Goal: Information Seeking & Learning: Check status

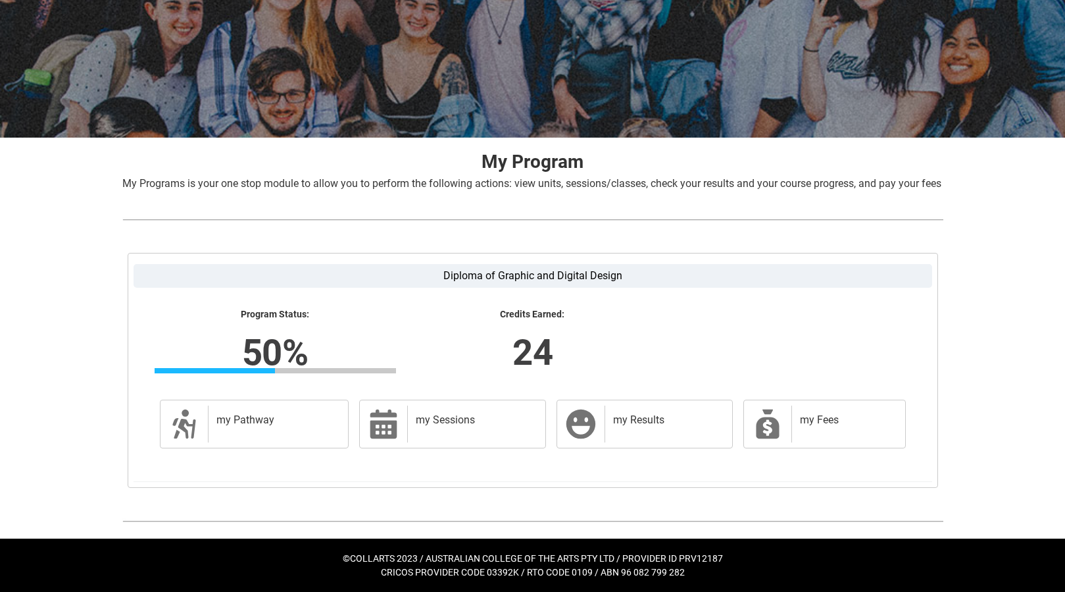
scroll to position [141, 0]
click at [770, 413] on icon at bounding box center [767, 423] width 23 height 29
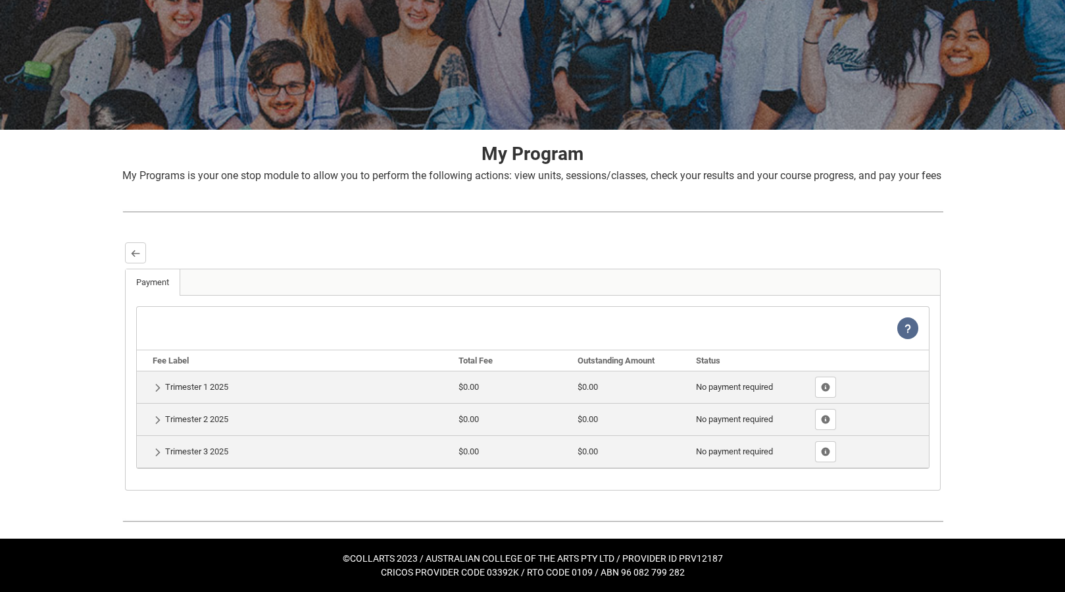
scroll to position [149, 0]
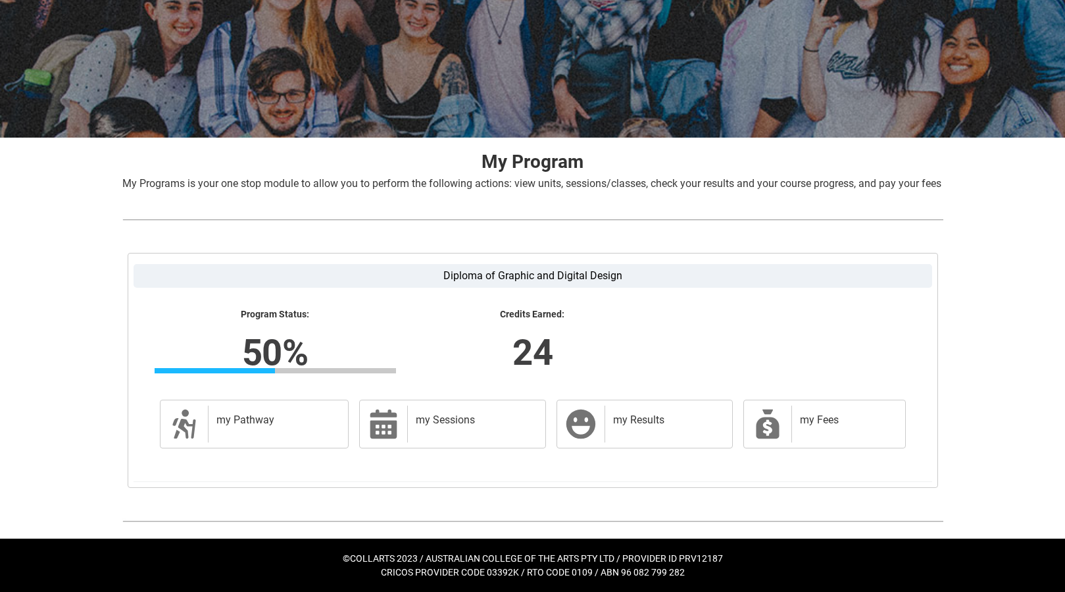
scroll to position [141, 0]
click at [608, 426] on div "my Results" at bounding box center [666, 423] width 122 height 37
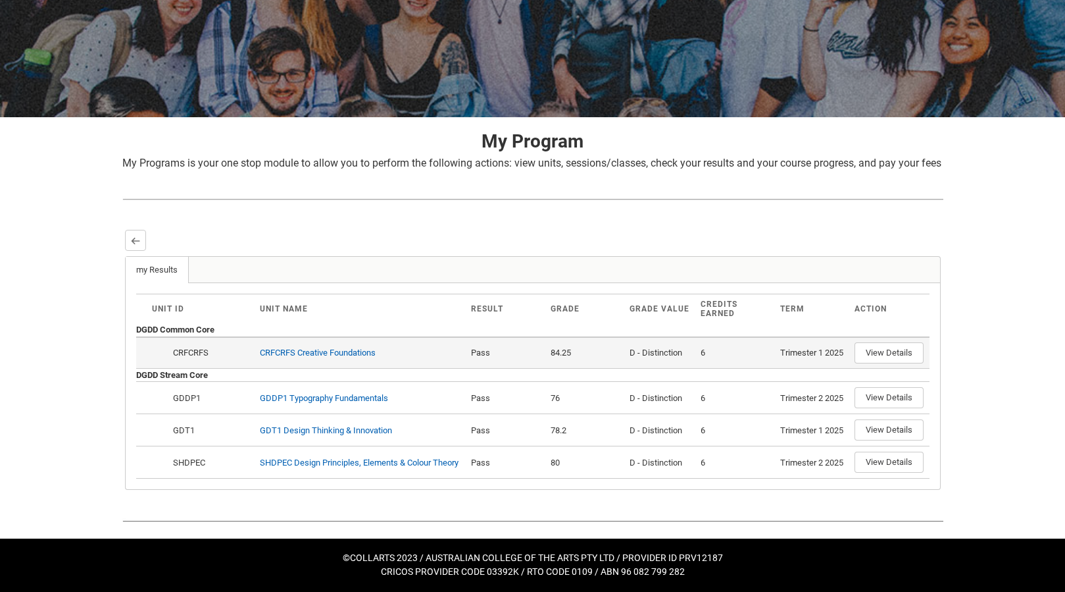
scroll to position [240, 0]
click at [882, 342] on button "View Details" at bounding box center [889, 352] width 69 height 21
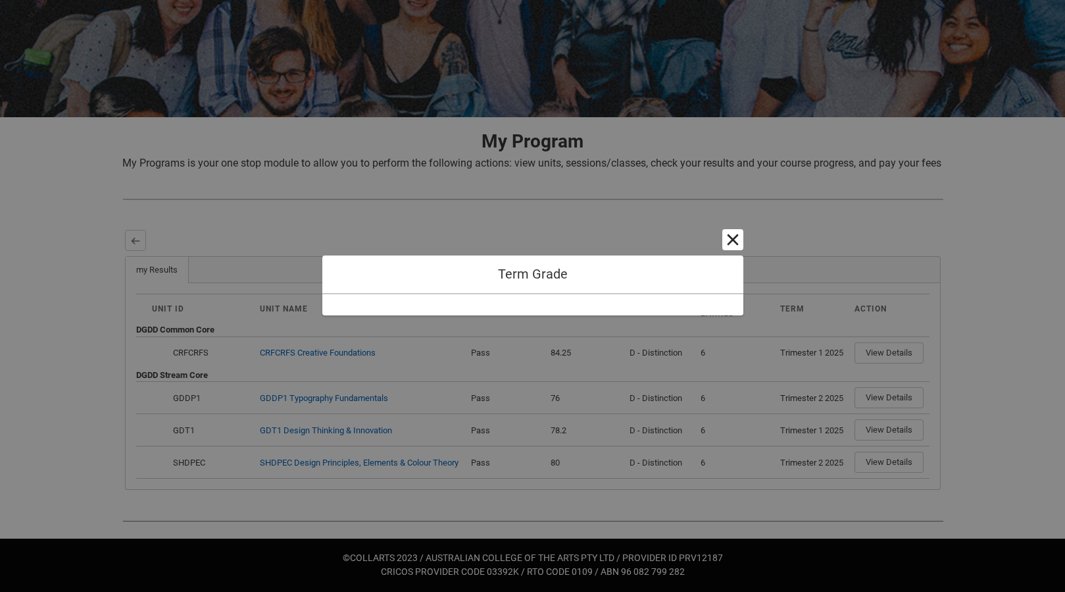
click at [737, 241] on button "Cancel and close" at bounding box center [733, 239] width 21 height 21
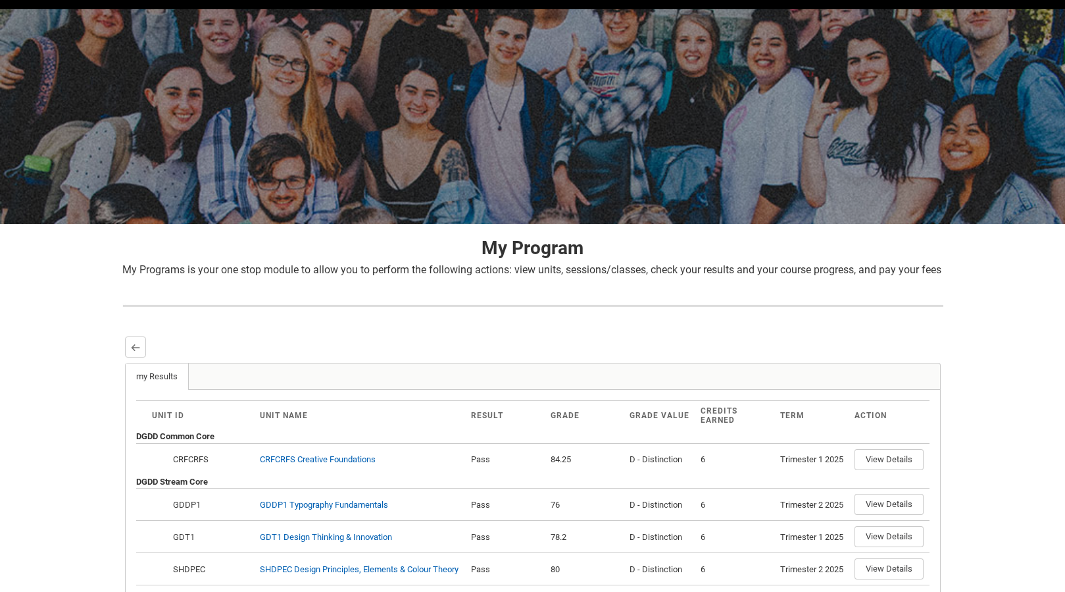
scroll to position [39, 0]
click at [138, 352] on lightning-primitive-icon "button" at bounding box center [135, 347] width 9 height 10
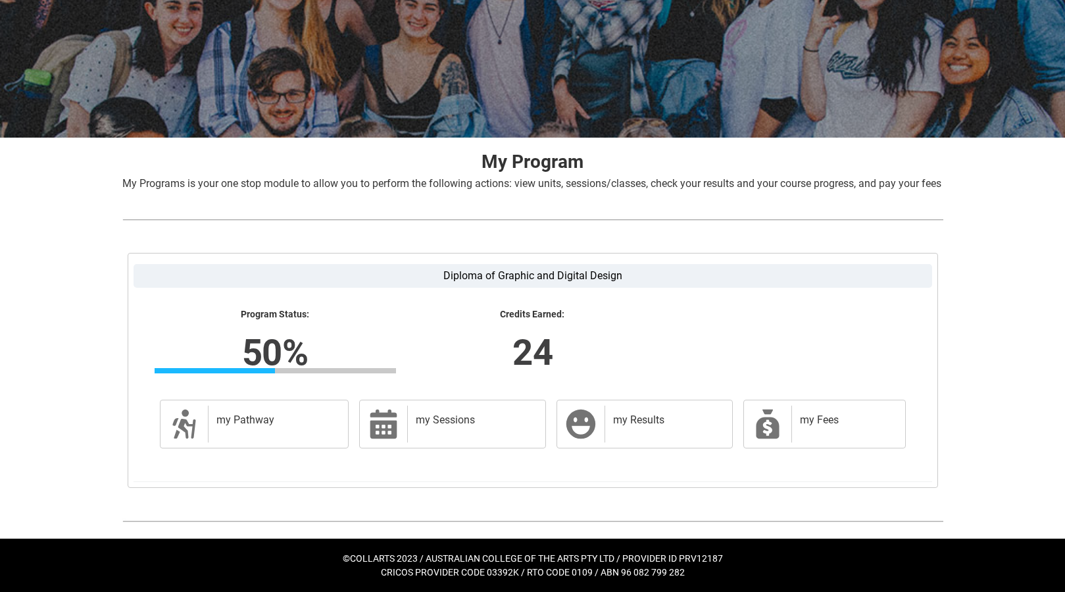
scroll to position [141, 0]
click at [619, 432] on div "my Results" at bounding box center [666, 423] width 122 height 37
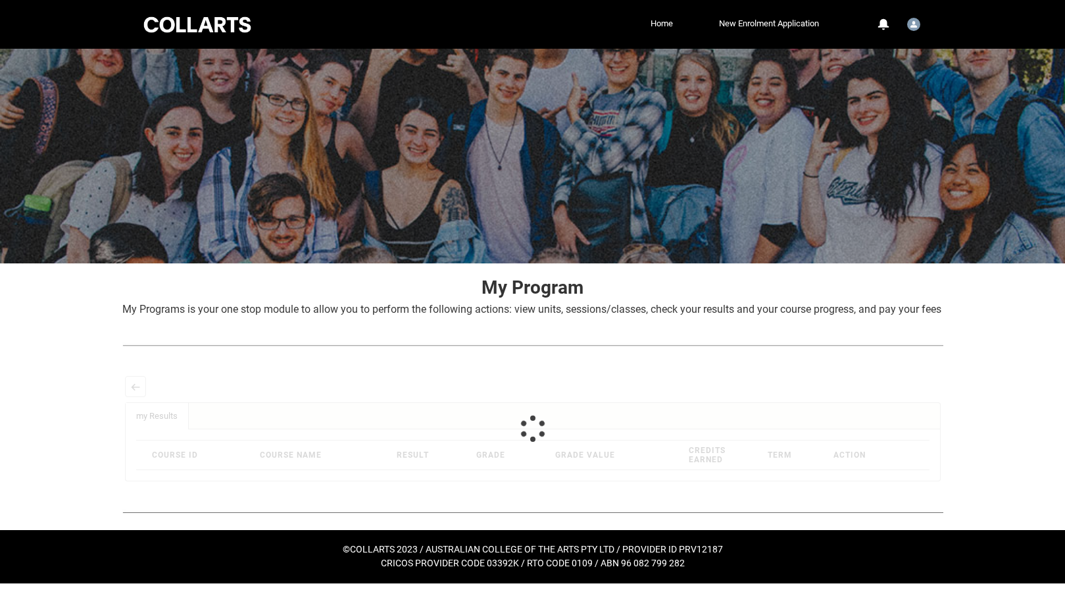
scroll to position [0, 0]
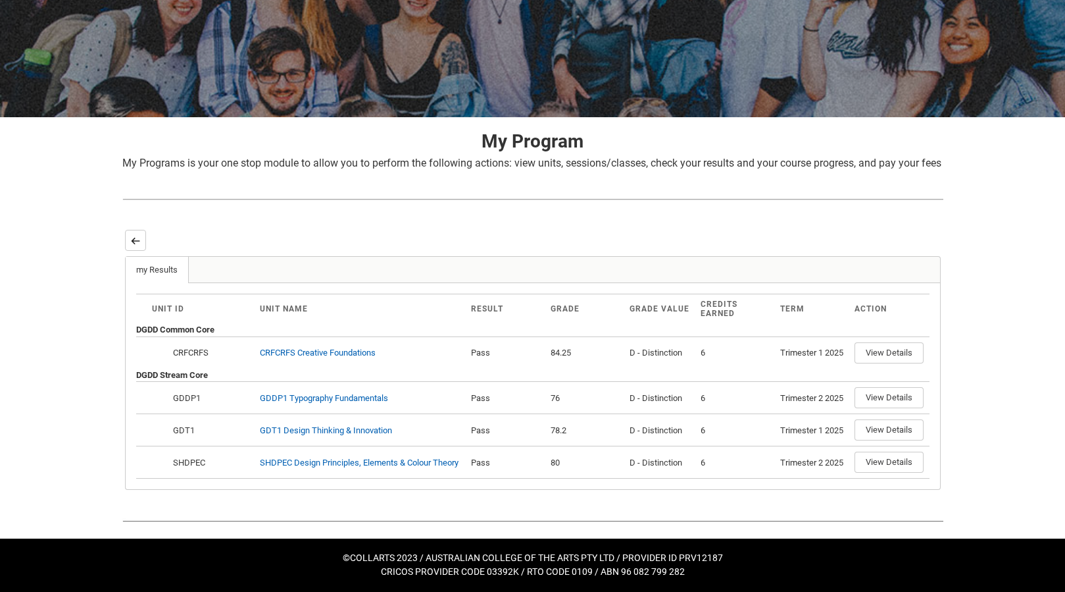
click at [134, 236] on lightning-primitive-icon "button" at bounding box center [135, 241] width 9 height 10
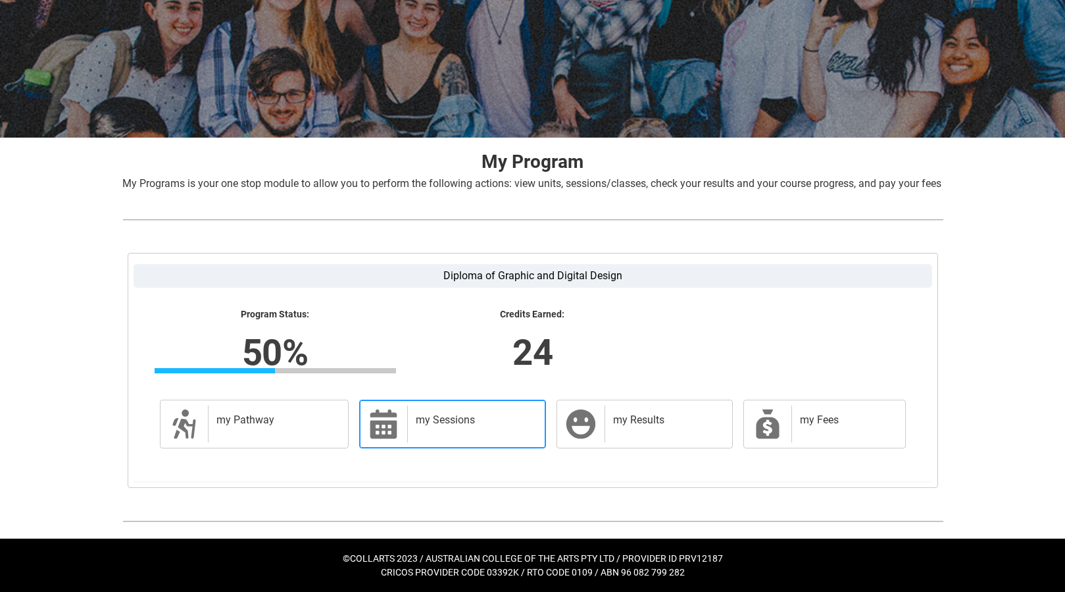
scroll to position [141, 0]
click at [449, 434] on div "my Sessions" at bounding box center [473, 423] width 133 height 37
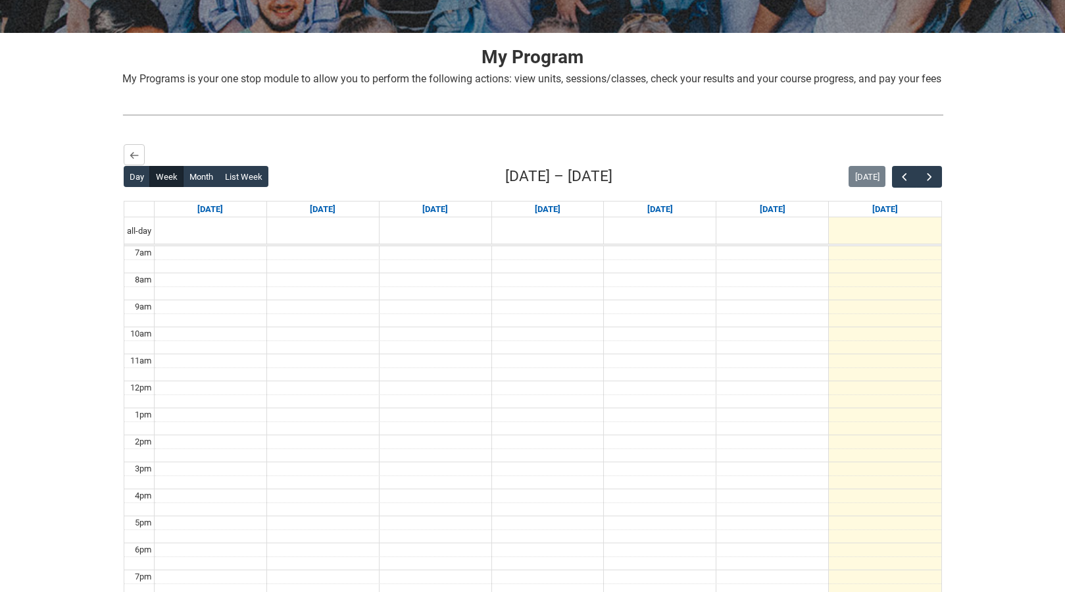
scroll to position [267, 0]
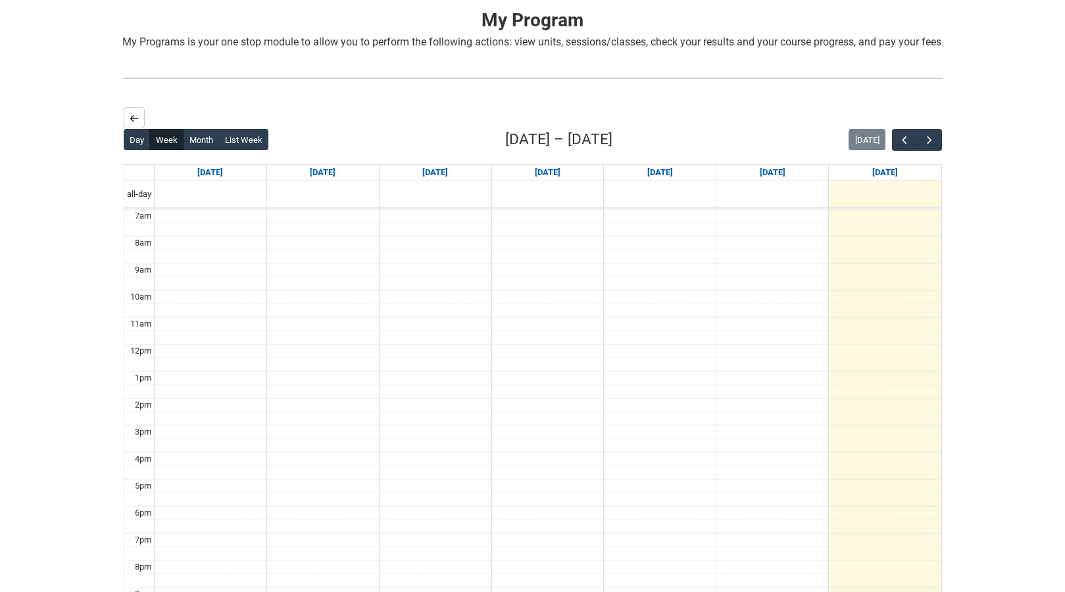
click at [136, 123] on lightning-primitive-icon "button" at bounding box center [134, 118] width 9 height 10
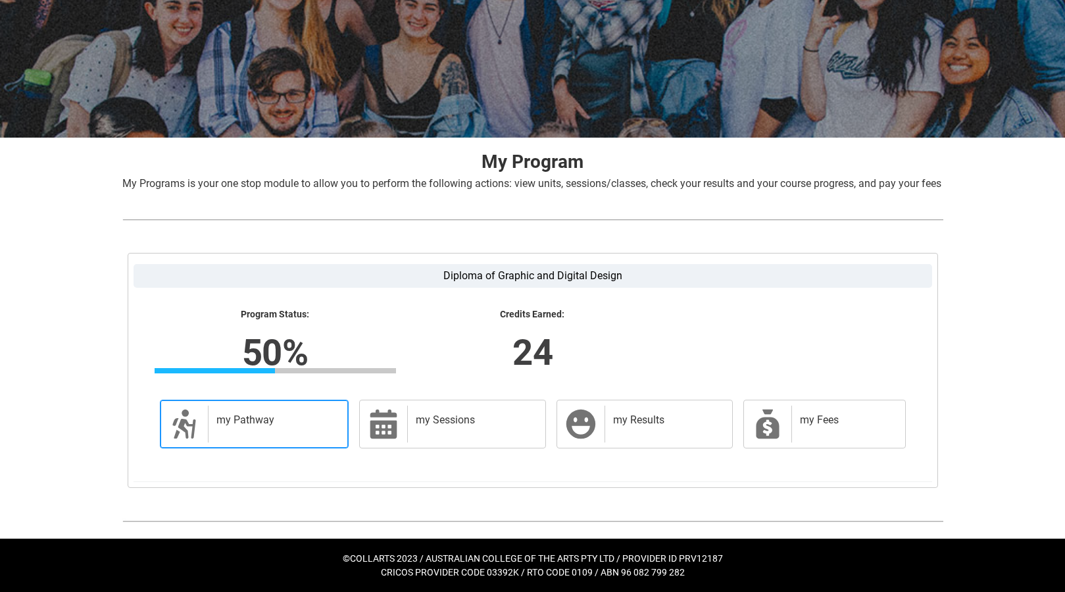
click at [268, 427] on div "my Pathway" at bounding box center [276, 423] width 136 height 37
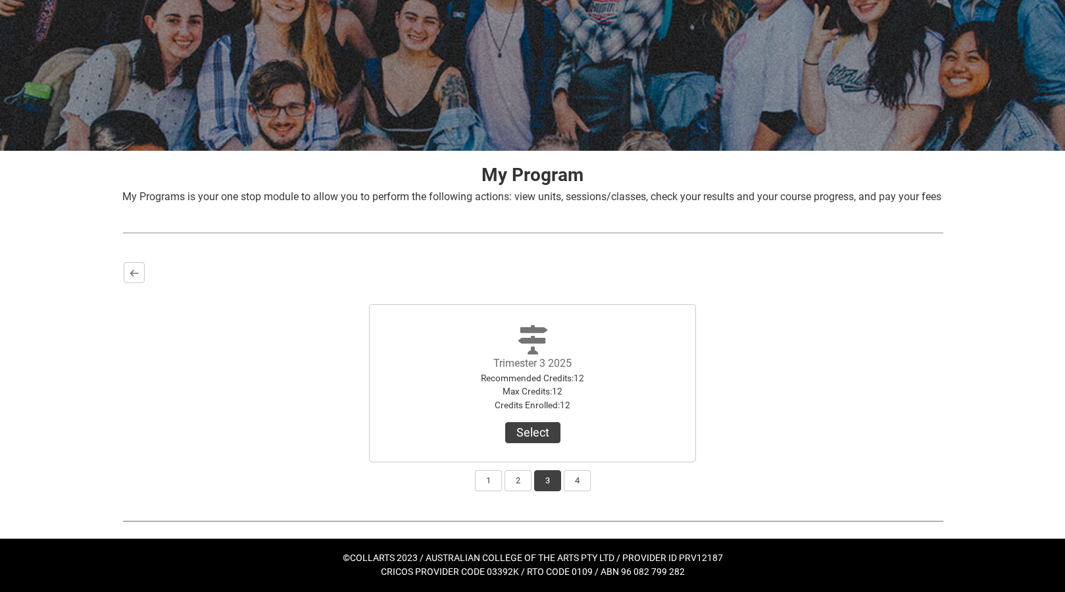
scroll to position [128, 0]
click at [132, 273] on lightning-primitive-icon "button" at bounding box center [134, 273] width 9 height 10
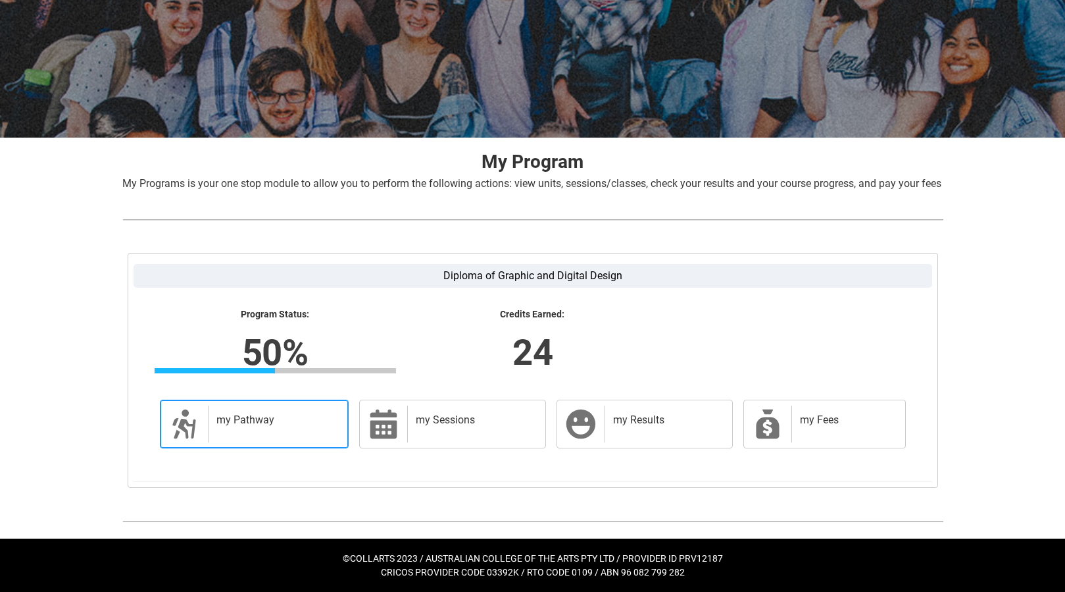
click at [258, 442] on div "my Pathway" at bounding box center [276, 423] width 136 height 37
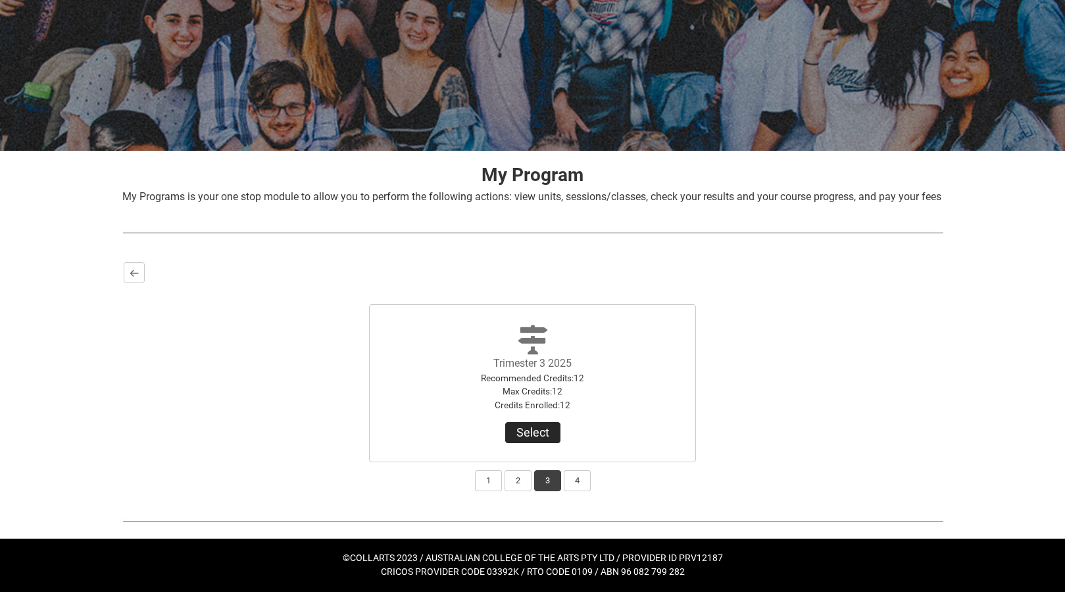
click at [536, 435] on button "Select" at bounding box center [532, 432] width 55 height 21
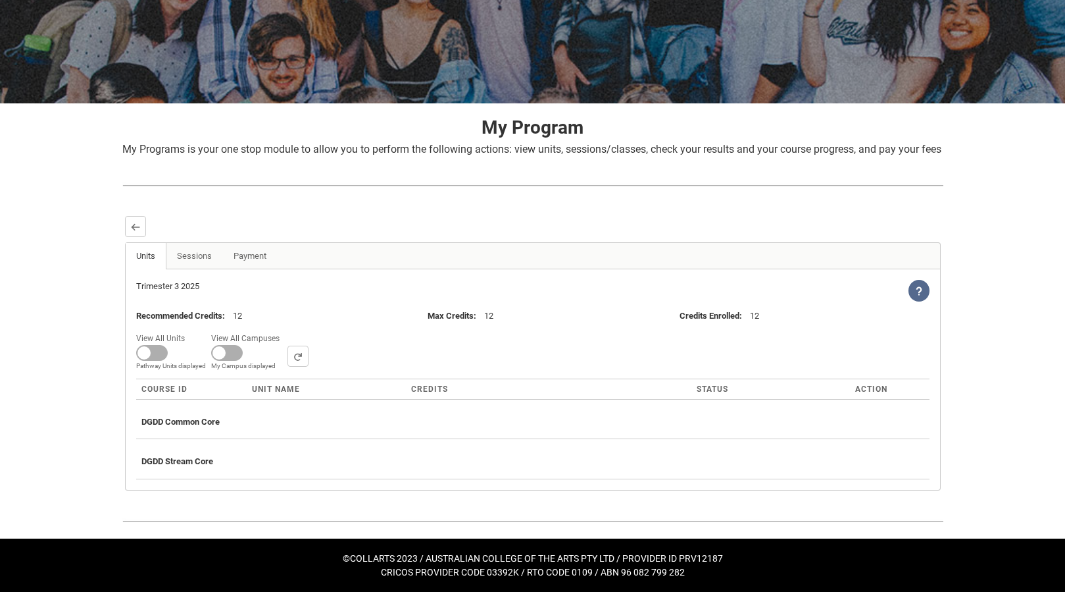
scroll to position [174, 0]
click at [135, 231] on lightning-primitive-icon "button" at bounding box center [135, 227] width 9 height 10
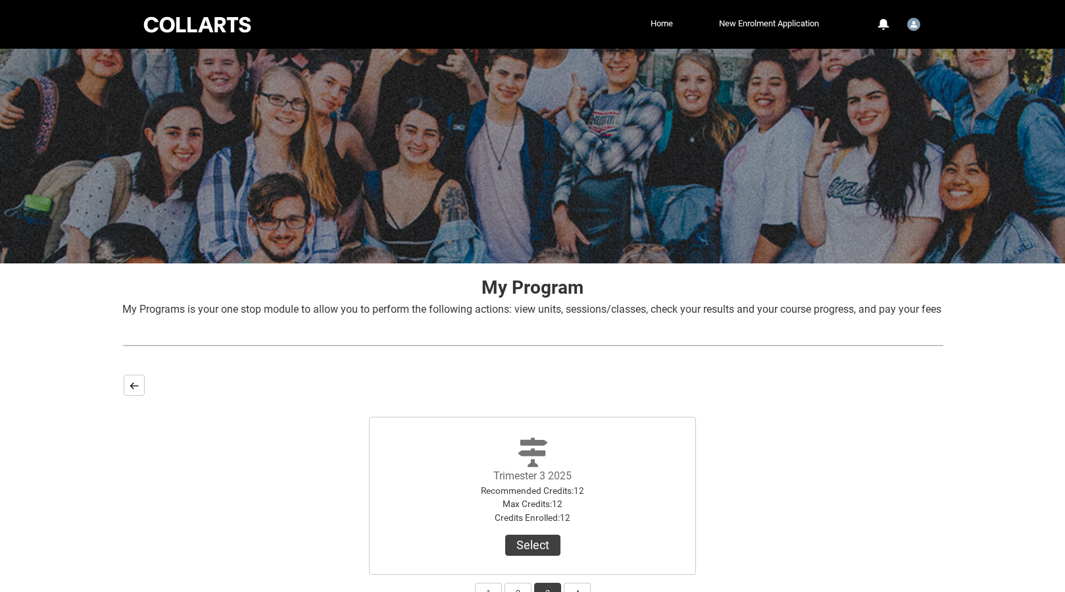
click at [127, 395] on button "Back" at bounding box center [134, 384] width 21 height 21
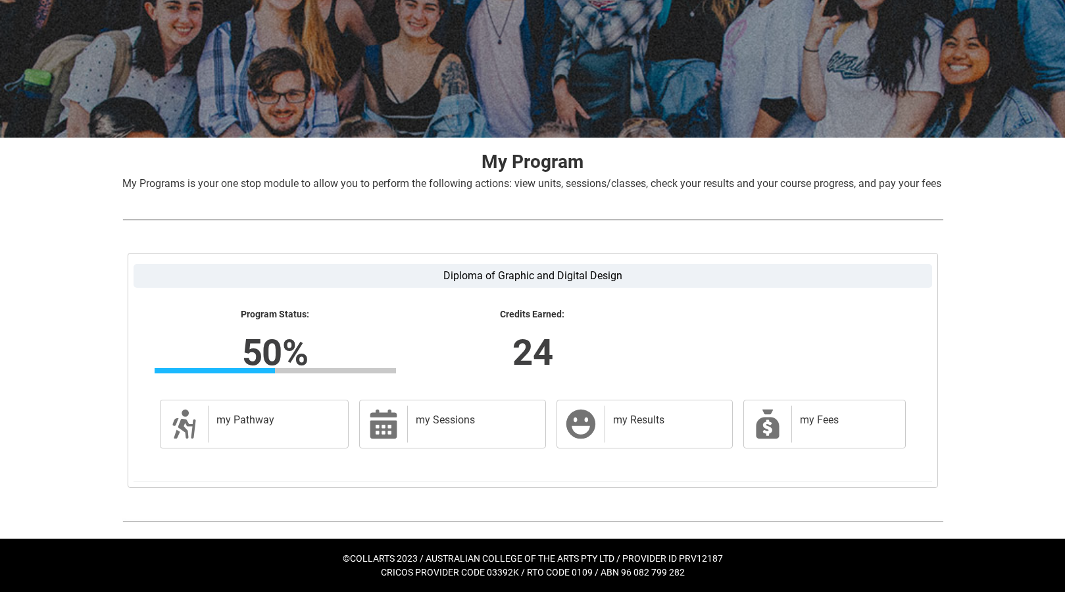
scroll to position [141, 0]
click at [274, 354] on lightning-formatted-number "50%" at bounding box center [275, 352] width 411 height 54
click at [623, 440] on div "my Results" at bounding box center [666, 423] width 122 height 37
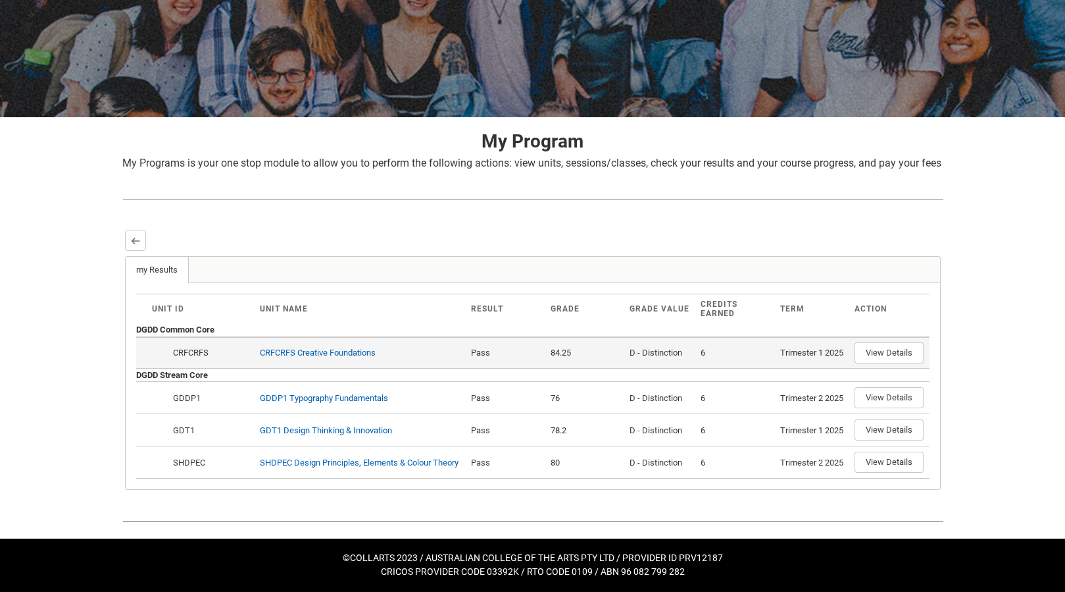
scroll to position [71, 0]
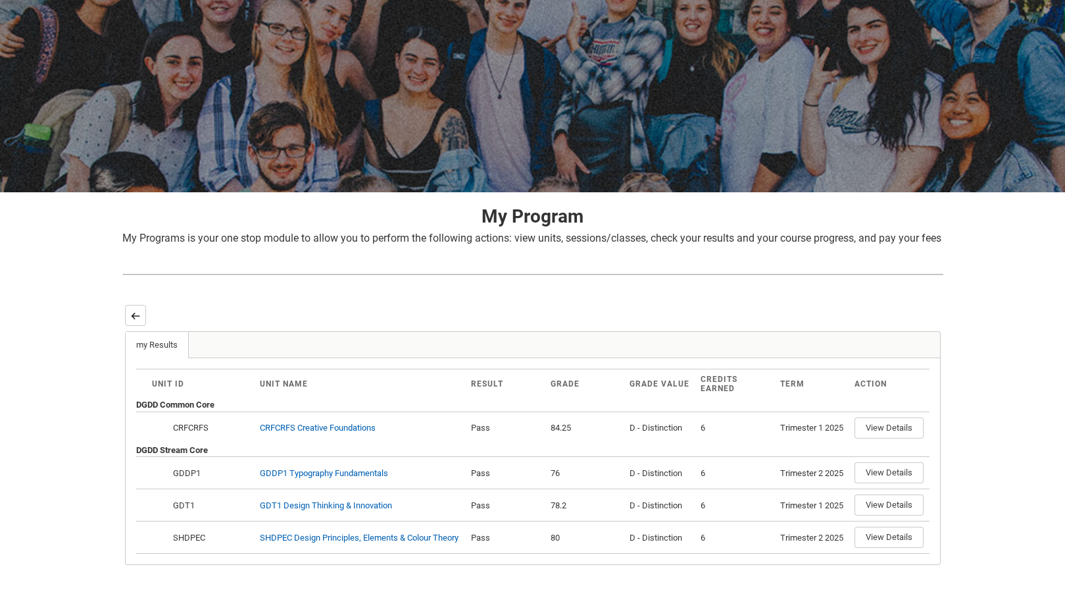
click at [136, 320] on lightning-primitive-icon "button" at bounding box center [135, 316] width 9 height 10
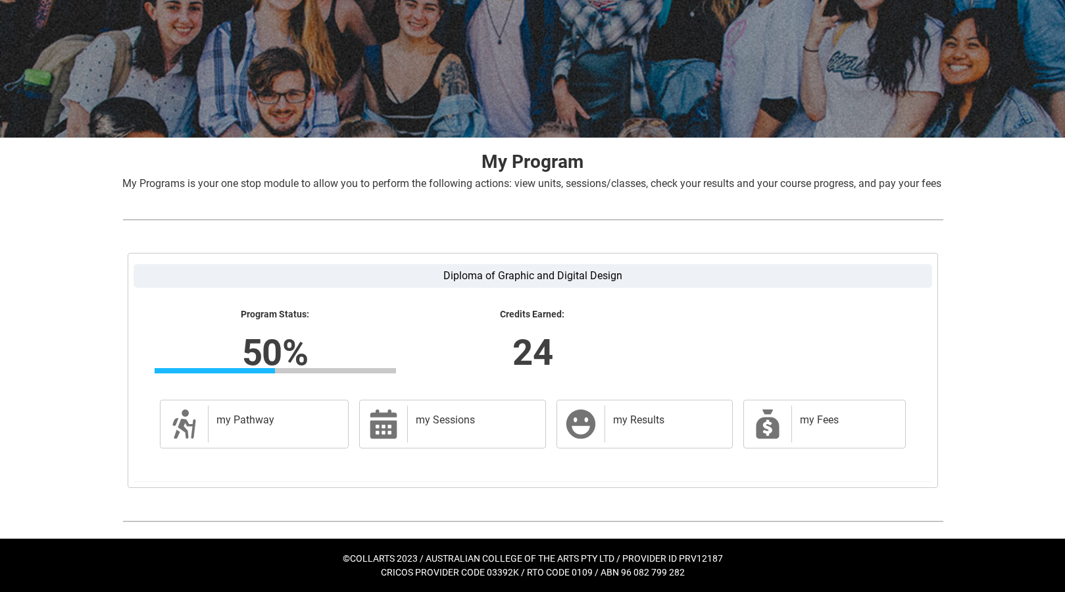
scroll to position [141, 0]
click at [625, 426] on h2 "my Results" at bounding box center [665, 419] width 105 height 13
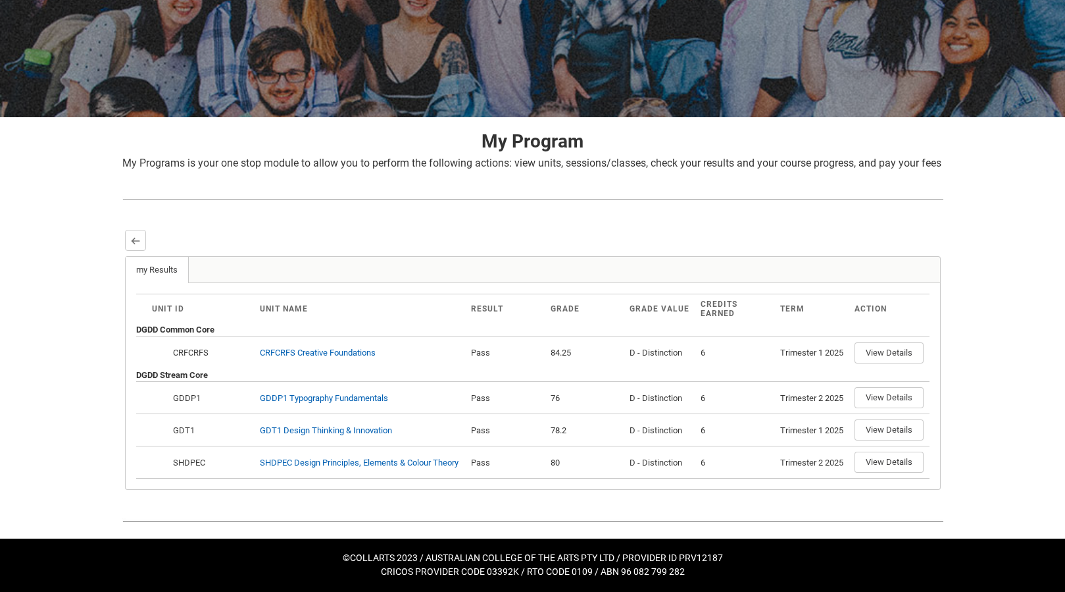
scroll to position [165, 0]
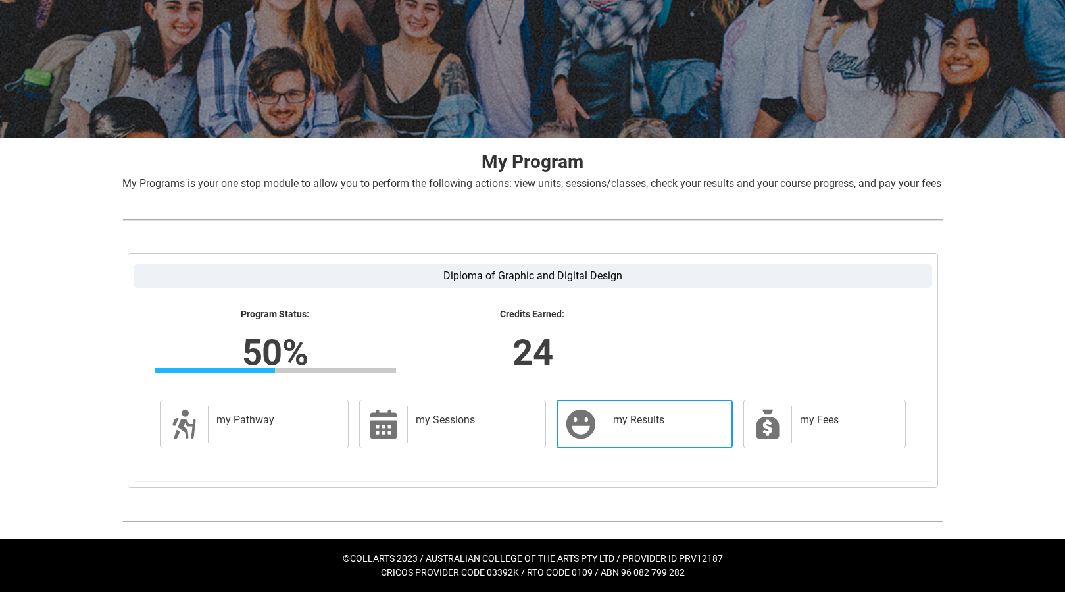
scroll to position [141, 0]
click at [659, 428] on div "my Results" at bounding box center [666, 423] width 122 height 37
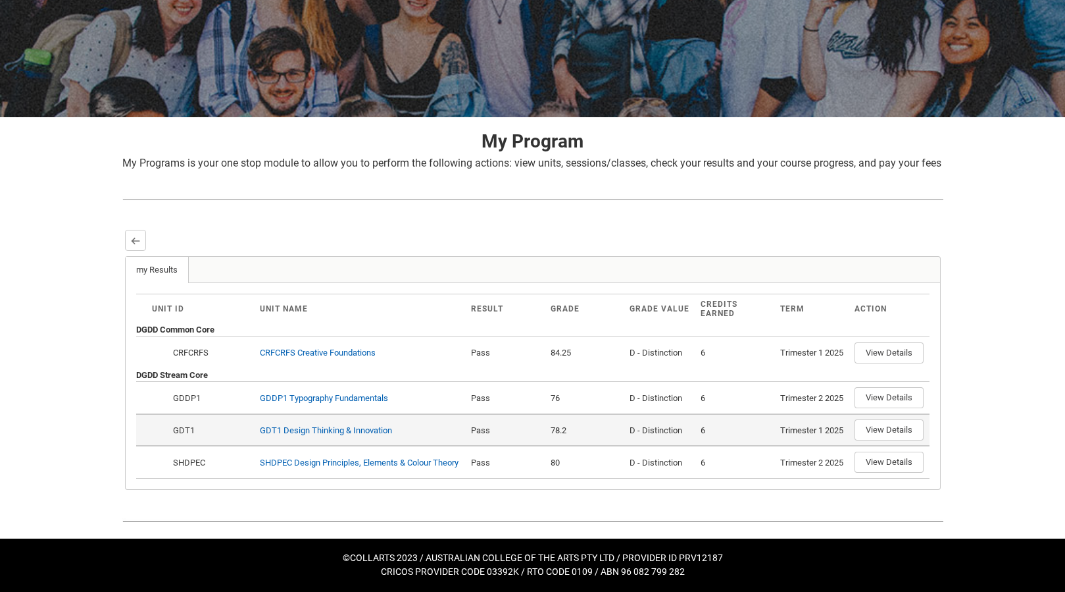
scroll to position [240, 0]
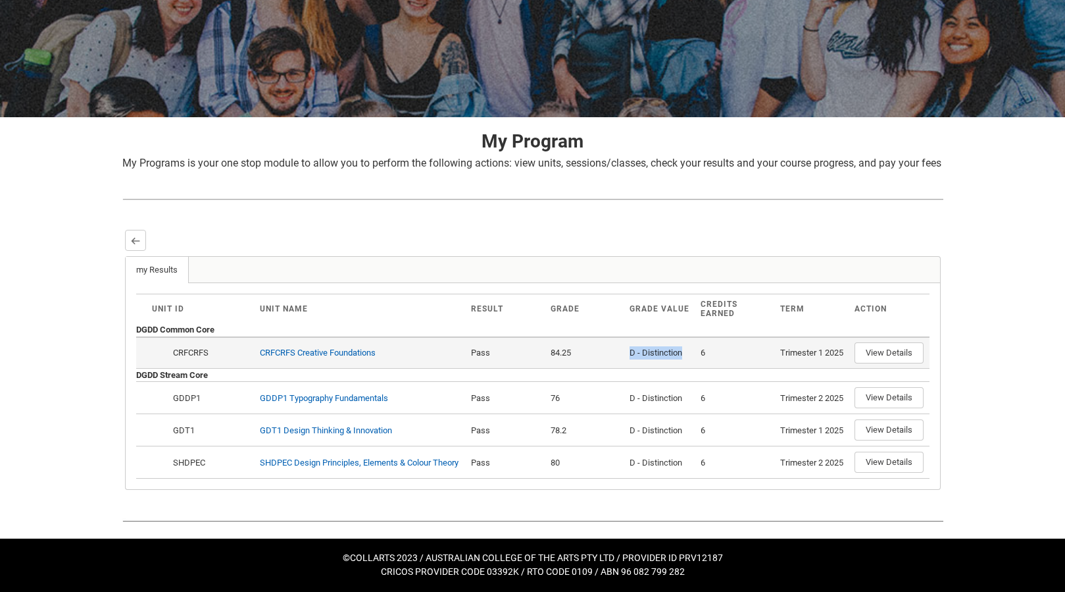
drag, startPoint x: 631, startPoint y: 286, endPoint x: 686, endPoint y: 289, distance: 54.7
click at [686, 336] on td "D - Distinction" at bounding box center [660, 352] width 71 height 32
click at [678, 346] on div "D - Distinction" at bounding box center [660, 352] width 61 height 13
